Goal: Information Seeking & Learning: Learn about a topic

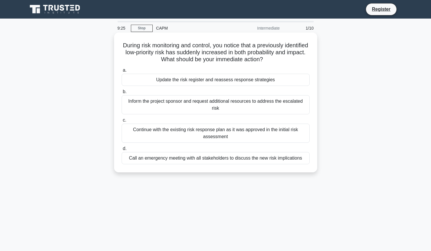
click at [205, 81] on div "Update the risk register and reassess response strategies" at bounding box center [216, 80] width 188 height 12
click at [122, 72] on input "a. Update the risk register and reassess response strategies" at bounding box center [122, 70] width 0 height 4
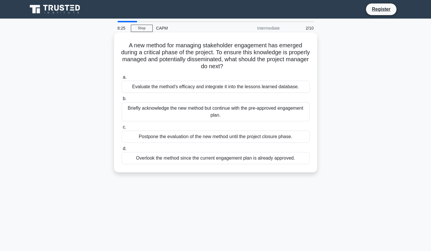
click at [216, 160] on div "Overlook the method since the current engagement plan is already approved." at bounding box center [216, 158] width 188 height 12
click at [122, 151] on input "d. Overlook the method since the current engagement plan is already approved." at bounding box center [122, 149] width 0 height 4
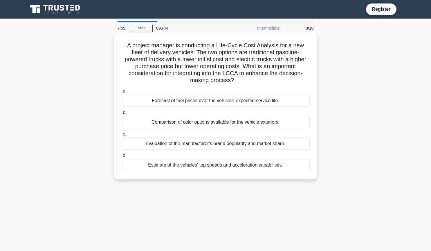
click at [228, 102] on div "Forecast of fuel prices over the vehicles' expected service life." at bounding box center [216, 101] width 188 height 12
click at [122, 93] on input "a. Forecast of fuel prices over the vehicles' expected service life." at bounding box center [122, 91] width 0 height 4
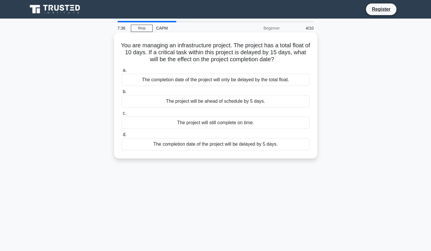
click at [223, 145] on div "The completion date of the project will be delayed by 5 days." at bounding box center [216, 144] width 188 height 12
click at [122, 137] on input "d. The completion date of the project will be delayed by 5 days." at bounding box center [122, 135] width 0 height 4
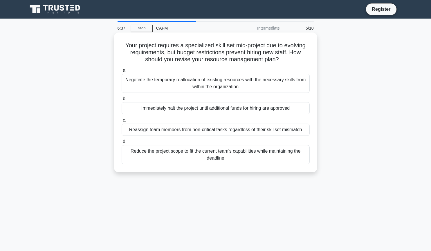
click at [228, 86] on div "Negotiate the temporary reallocation of existing resources with the necessary s…" at bounding box center [216, 83] width 188 height 19
click at [122, 72] on input "a. Negotiate the temporary reallocation of existing resources with the necessar…" at bounding box center [122, 70] width 0 height 4
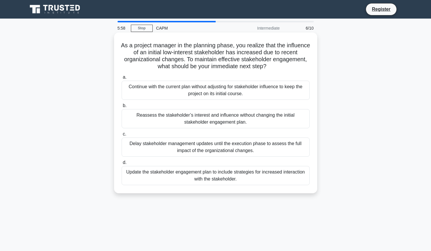
click at [247, 119] on div "Reassess the stakeholder’s interest and influence without changing the initial …" at bounding box center [216, 118] width 188 height 19
click at [122, 108] on input "b. Reassess the stakeholder’s interest and influence without changing the initi…" at bounding box center [122, 106] width 0 height 4
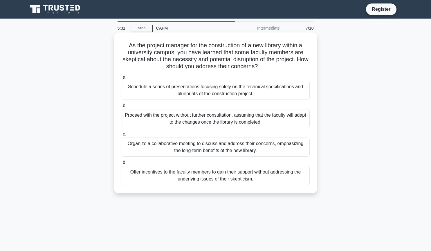
click at [238, 150] on div "Organize a collaborative meeting to discuss and address their concerns, emphasi…" at bounding box center [216, 147] width 188 height 19
click at [122, 136] on input "c. Organize a collaborative meeting to discuss and address their concerns, emph…" at bounding box center [122, 134] width 0 height 4
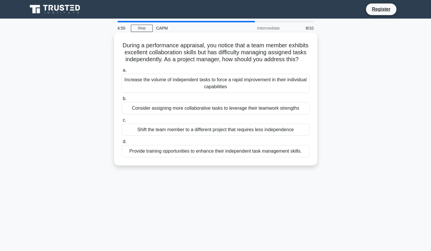
click at [226, 114] on div "Consider assigning more collaborative tasks to leverage their teamwork strengths" at bounding box center [216, 108] width 188 height 12
click at [122, 101] on input "b. Consider assigning more collaborative tasks to leverage their teamwork stren…" at bounding box center [122, 99] width 0 height 4
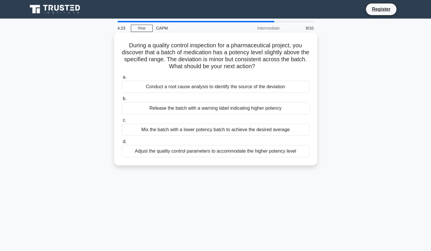
click at [232, 85] on div "Conduct a root cause analysis to identify the source of the deviation" at bounding box center [216, 87] width 188 height 12
click at [122, 79] on input "a. Conduct a root cause analysis to identify the source of the deviation" at bounding box center [122, 77] width 0 height 4
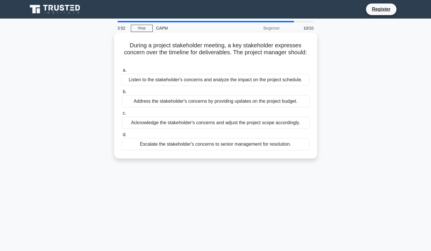
click at [200, 82] on div "Listen to the stakeholder's concerns and analyze the impact on the project sche…" at bounding box center [216, 80] width 188 height 12
click at [122, 72] on input "a. Listen to the stakeholder's concerns and analyze the impact on the project s…" at bounding box center [122, 70] width 0 height 4
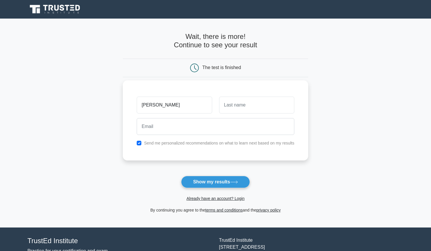
type input "jason"
click at [247, 108] on input "text" at bounding box center [256, 105] width 75 height 17
type input "trotter"
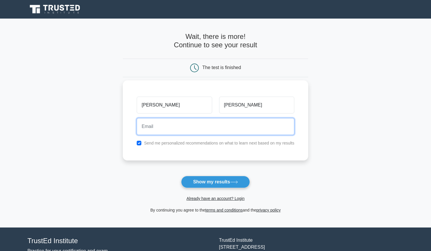
click at [245, 125] on input "email" at bounding box center [216, 126] width 158 height 17
type input "jasonpaultrotter@gmail.com"
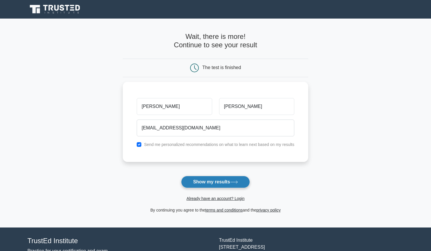
click at [224, 183] on button "Show my results" at bounding box center [215, 182] width 68 height 12
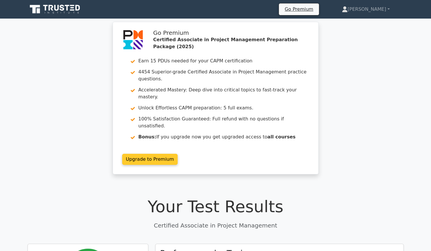
drag, startPoint x: 100, startPoint y: 66, endPoint x: 150, endPoint y: 109, distance: 65.7
click at [150, 109] on div "Go Premium Certified Associate in Project Management Preparation Package (2025)…" at bounding box center [215, 103] width 431 height 160
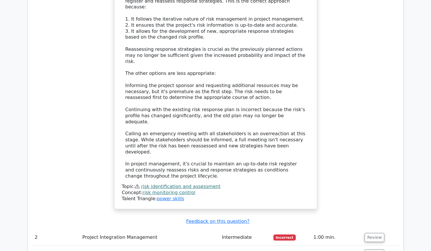
scroll to position [729, 0]
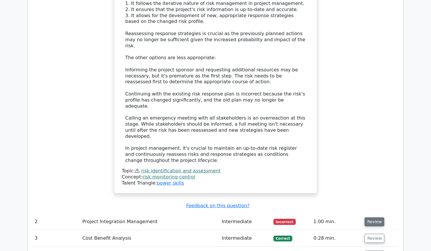
click at [369, 217] on button "Review" at bounding box center [375, 221] width 20 height 9
